Goal: Information Seeking & Learning: Learn about a topic

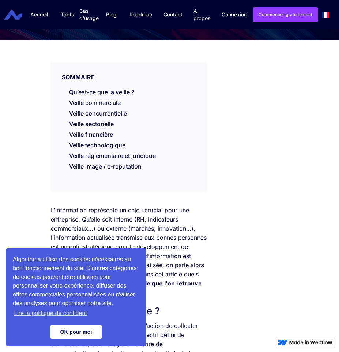
drag, startPoint x: 72, startPoint y: 334, endPoint x: 77, endPoint y: 322, distance: 14.1
click at [71, 333] on link "OK pour moi" at bounding box center [75, 331] width 51 height 15
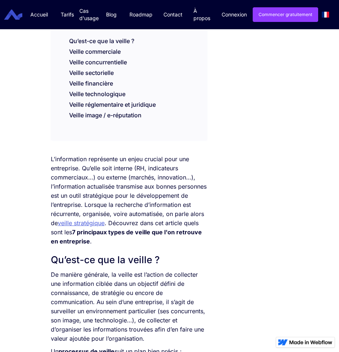
scroll to position [151, 0]
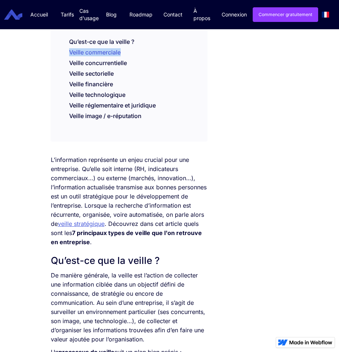
drag, startPoint x: 70, startPoint y: 52, endPoint x: 140, endPoint y: 57, distance: 70.0
click at [140, 57] on ul "Qu’est-ce que la veille ? Veille commerciale Veille concurrentielle Veille sect…" at bounding box center [128, 59] width 149 height 42
copy link "Veille commerciale"
click at [102, 56] on li "Veille commerciale" at bounding box center [136, 53] width 134 height 11
click at [105, 53] on link "Veille commerciale" at bounding box center [95, 52] width 52 height 7
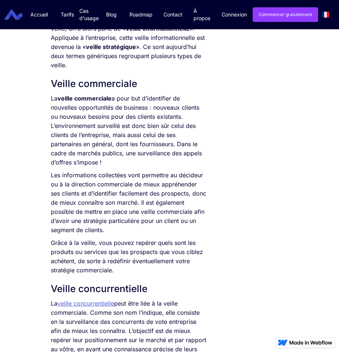
scroll to position [643, 0]
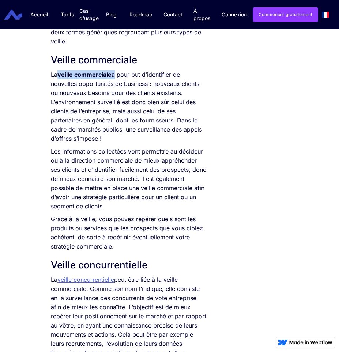
drag, startPoint x: 60, startPoint y: 76, endPoint x: 114, endPoint y: 76, distance: 54.4
click at [114, 76] on p "La veille commerciale a pour but d’identifier de nouvelles opportunités de busi…" at bounding box center [129, 106] width 156 height 73
copy p "veille commerciale"
click at [119, 175] on p "Les informations collectées vont permettre au décideur ou à la direction commer…" at bounding box center [129, 179] width 156 height 64
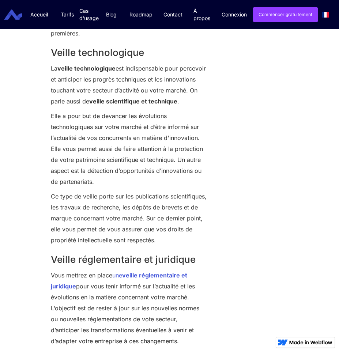
scroll to position [1348, 0]
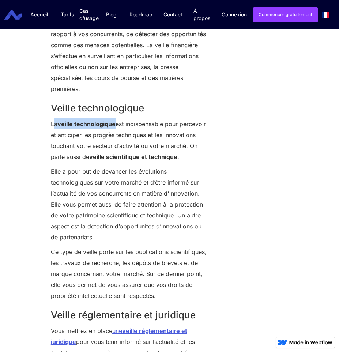
drag, startPoint x: 60, startPoint y: 126, endPoint x: 116, endPoint y: 123, distance: 55.9
click at [116, 123] on p "La veille technologique est indispensable pour percevoir et anticiper les progr…" at bounding box center [129, 140] width 156 height 44
click at [139, 186] on p "Elle a pour but de devancer les évolutions technologiques sur votre marché et d…" at bounding box center [129, 204] width 156 height 77
drag, startPoint x: 111, startPoint y: 137, endPoint x: 144, endPoint y: 137, distance: 32.9
click at [144, 137] on p "La veille technologique est indispensable pour percevoir et anticiper les progr…" at bounding box center [129, 140] width 156 height 44
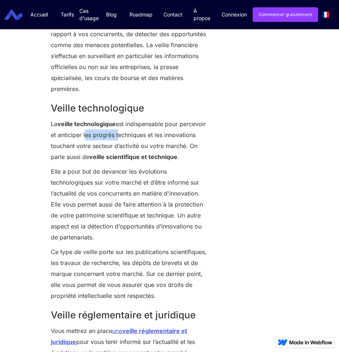
copy p "les progrès"
click at [143, 141] on p "La veille technologique est indispensable pour percevoir et anticiper les progr…" at bounding box center [129, 140] width 156 height 44
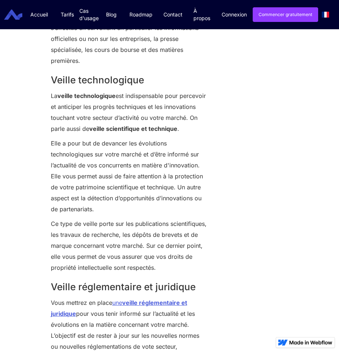
scroll to position [1399, 0]
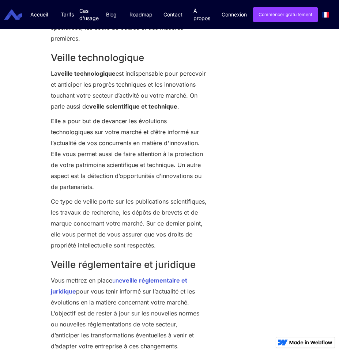
click at [79, 175] on p "Elle a pour but de devancer les évolutions technologiques sur votre marché et d…" at bounding box center [129, 153] width 156 height 77
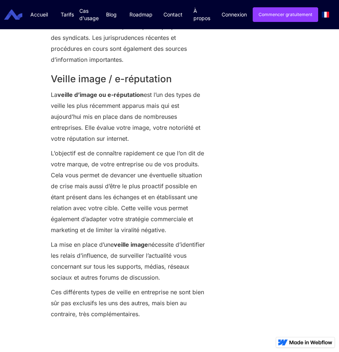
scroll to position [1802, 0]
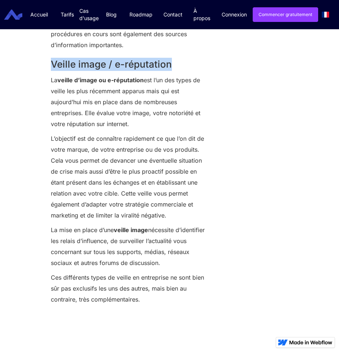
drag, startPoint x: 185, startPoint y: 80, endPoint x: 50, endPoint y: 79, distance: 134.8
copy h2 "Veille image / e-réputation"
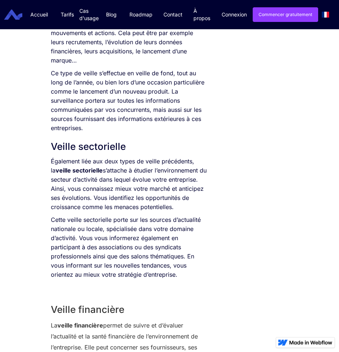
scroll to position [895, 0]
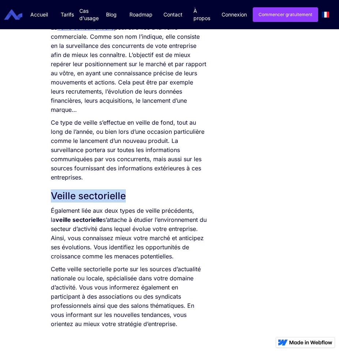
drag, startPoint x: 130, startPoint y: 197, endPoint x: 51, endPoint y: 191, distance: 79.5
click at [51, 191] on h2 "Veille sectorielle" at bounding box center [129, 195] width 156 height 13
copy h2 "Veille sectorielle"
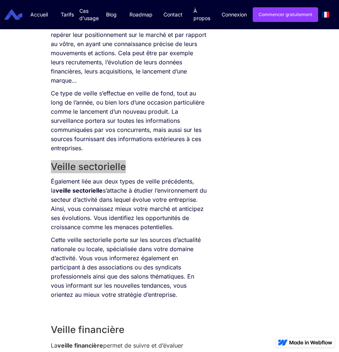
scroll to position [945, 0]
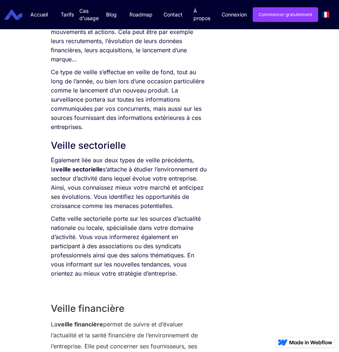
click at [98, 185] on p "Également liée aux deux types de veille précédents, la veille sectorielle s’att…" at bounding box center [129, 183] width 156 height 55
click at [56, 167] on strong "veille sectorielle" at bounding box center [79, 169] width 47 height 7
click at [110, 171] on p "Également liée aux deux types de veille précédents, la veille sectorielle s’att…" at bounding box center [129, 183] width 156 height 55
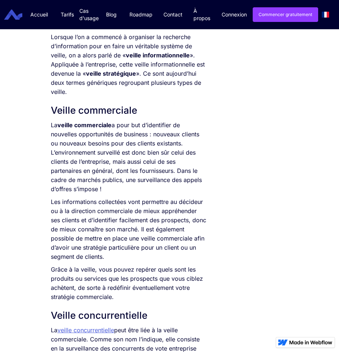
scroll to position [794, 0]
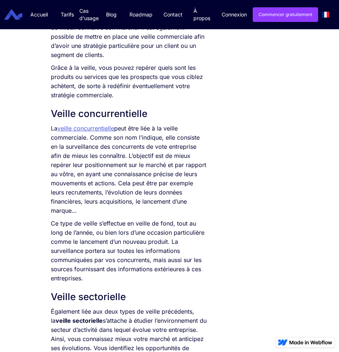
drag, startPoint x: 76, startPoint y: 130, endPoint x: 52, endPoint y: 168, distance: 44.6
click at [234, 108] on div "SOMMAIRE Qu’est-ce que la veille ? Veille commerciale Veille concurrentielle Ve…" at bounding box center [169, 346] width 245 height 1999
drag, startPoint x: 185, startPoint y: 112, endPoint x: 27, endPoint y: 159, distance: 164.5
click at [48, 110] on div "SOMMAIRE Qu’est-ce que la veille ? Veille commerciale Veille concurrentielle Ve…" at bounding box center [128, 346] width 163 height 1999
copy h2 "Veille concurrentielle"
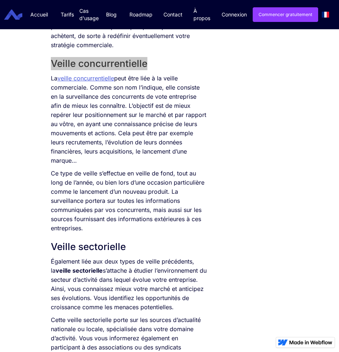
scroll to position [844, 0]
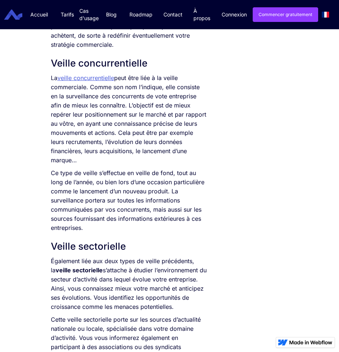
click at [107, 200] on p "Ce type de veille s’effectue en veille de fond, tout au long de l’année, ou bie…" at bounding box center [129, 200] width 156 height 64
drag, startPoint x: 75, startPoint y: 166, endPoint x: 49, endPoint y: 78, distance: 91.8
click at [49, 78] on div "SOMMAIRE Qu’est-ce que la veille ? Veille commerciale Veille concurrentielle Ve…" at bounding box center [128, 296] width 163 height 1999
copy p "La veille concurrentielle peut être liée à la veille commerciale. Comme son nom…"
click at [68, 64] on h2 "Veille concurrentielle" at bounding box center [129, 63] width 156 height 13
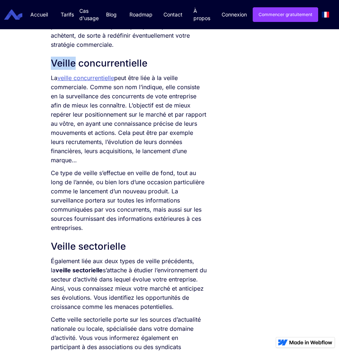
click at [68, 63] on h2 "Veille concurrentielle" at bounding box center [129, 63] width 156 height 13
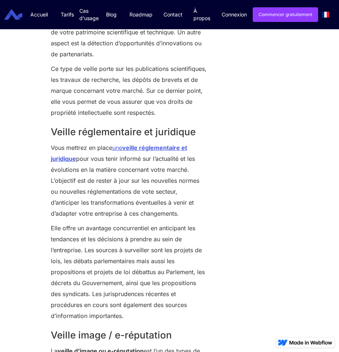
scroll to position [1550, 0]
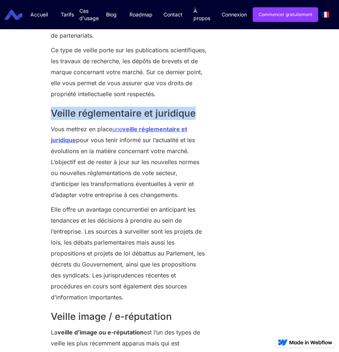
drag, startPoint x: 194, startPoint y: 123, endPoint x: 51, endPoint y: 123, distance: 143.2
click at [51, 120] on h2 "Veille réglementaire et juridique" at bounding box center [129, 113] width 156 height 13
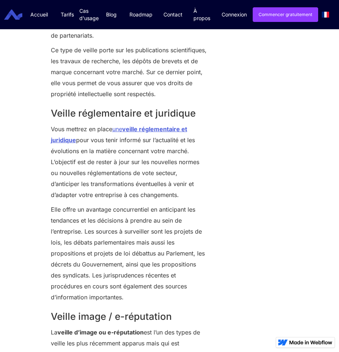
click at [138, 93] on p "Ce type de veille porte sur les publications scientifiques, les travaux de rech…" at bounding box center [129, 72] width 156 height 55
click at [327, 18] on div at bounding box center [326, 15] width 17 height 12
click at [323, 15] on div at bounding box center [326, 15] width 17 height 12
click at [323, 15] on img at bounding box center [325, 15] width 7 height 6
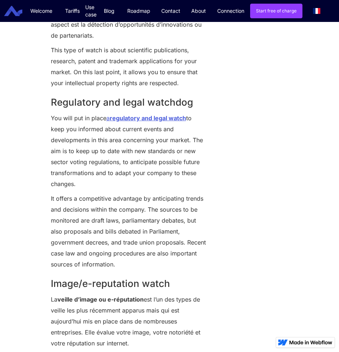
scroll to position [1430, 0]
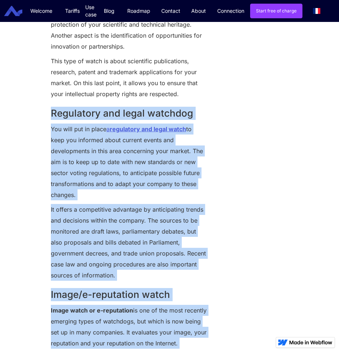
drag, startPoint x: 43, startPoint y: 113, endPoint x: 171, endPoint y: 105, distance: 127.8
click at [169, 109] on h2 "Regulatory and legal watchdog" at bounding box center [129, 113] width 156 height 13
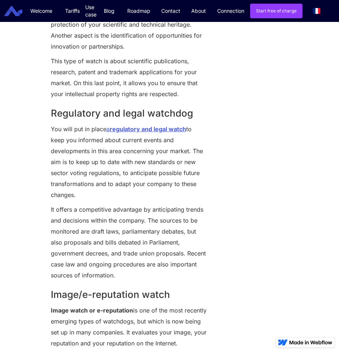
click at [168, 112] on h2 "Regulatory and legal watchdog" at bounding box center [129, 113] width 156 height 13
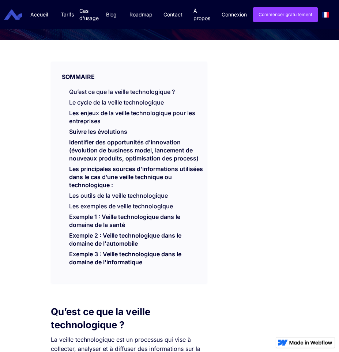
scroll to position [202, 0]
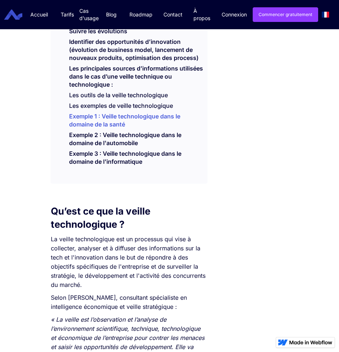
click at [119, 127] on link "Exemple 1 : Veille technologique dans le domaine de la santé" at bounding box center [124, 122] width 111 height 19
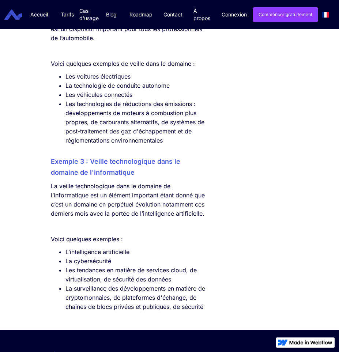
scroll to position [2524, 0]
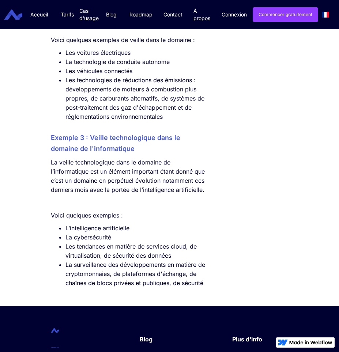
click at [123, 1] on nav "Accueil Tarifs Cas d'usage Veille Juridique veille concurrentielle Blog Fonctio…" at bounding box center [119, 14] width 193 height 29
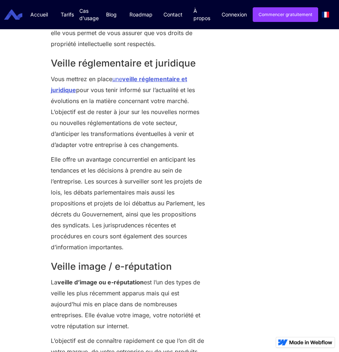
scroll to position [1581, 0]
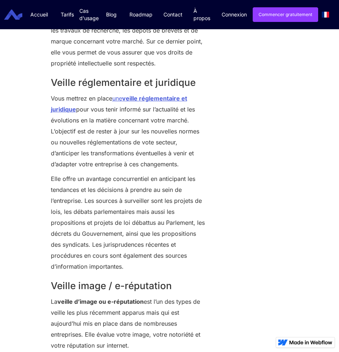
click at [92, 89] on h2 "Veille réglementaire et juridique" at bounding box center [129, 82] width 156 height 13
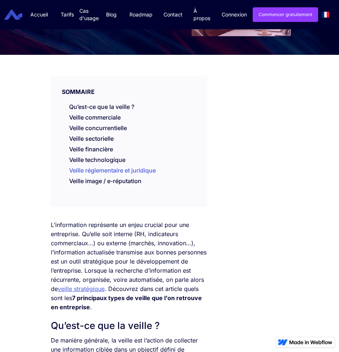
scroll to position [68, 0]
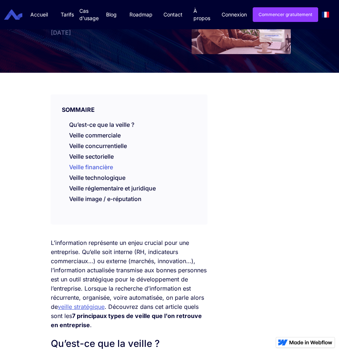
click at [91, 167] on link "Veille financière" at bounding box center [91, 168] width 44 height 11
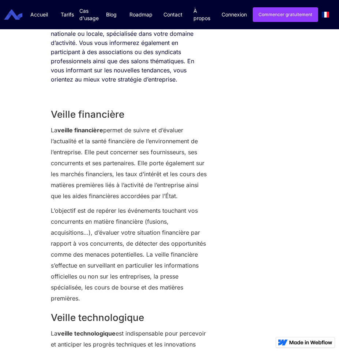
scroll to position [1140, 0]
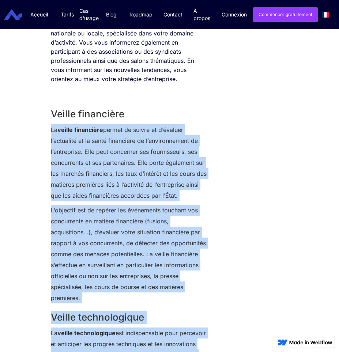
drag, startPoint x: 38, startPoint y: 117, endPoint x: 134, endPoint y: 114, distance: 96.5
click at [134, 114] on div "SOMMAIRE Qu’est-ce que la veille ? Veille commerciale Veille concurrentielle Ve…" at bounding box center [169, 8] width 339 height 2013
click at [129, 115] on h2 "Veille financière" at bounding box center [129, 113] width 156 height 13
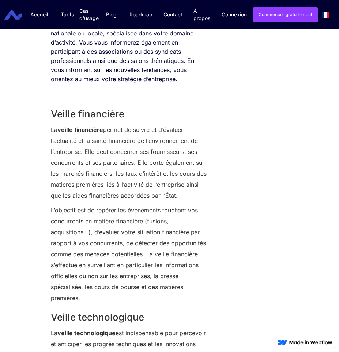
click at [95, 112] on h2 "Veille financière" at bounding box center [129, 113] width 156 height 13
click at [171, 231] on p "L’objectif est de repérer les événements touchant vos concurrents en matière fi…" at bounding box center [129, 254] width 156 height 99
click at [65, 129] on strong "veille financière" at bounding box center [80, 129] width 46 height 7
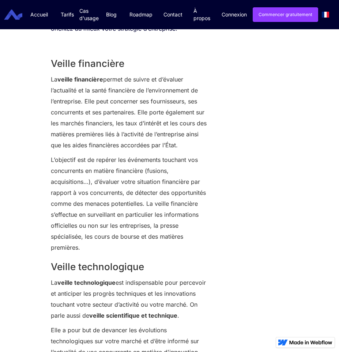
scroll to position [1100, 0]
